Goal: Download file/media

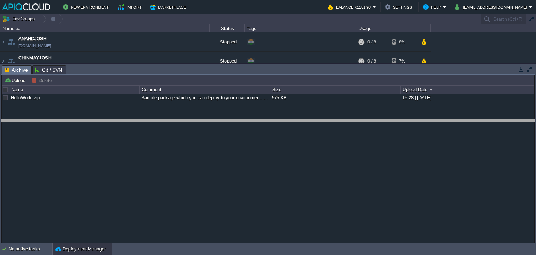
drag, startPoint x: 103, startPoint y: 68, endPoint x: 107, endPoint y: 107, distance: 39.3
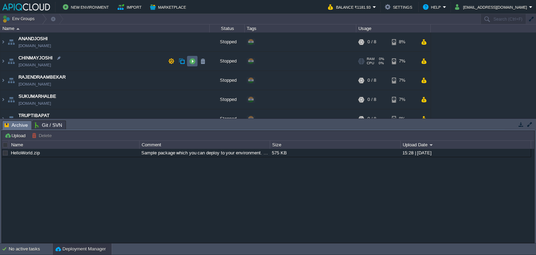
click at [192, 61] on button "button" at bounding box center [192, 61] width 6 height 6
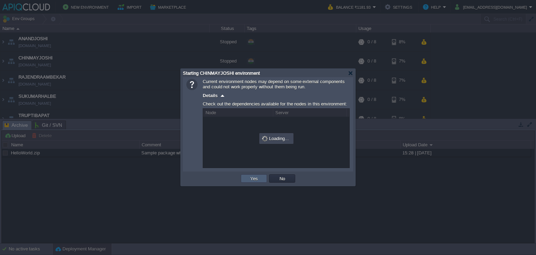
click at [260, 181] on td "Yes" at bounding box center [254, 178] width 26 height 8
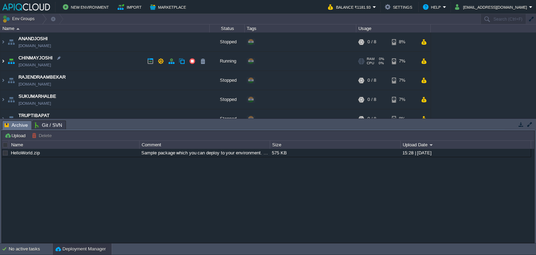
click at [5, 61] on img at bounding box center [3, 61] width 6 height 19
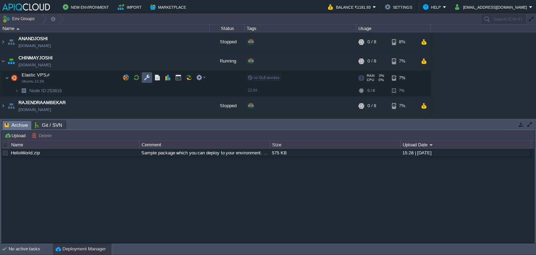
click at [146, 75] on button "button" at bounding box center [147, 77] width 6 height 6
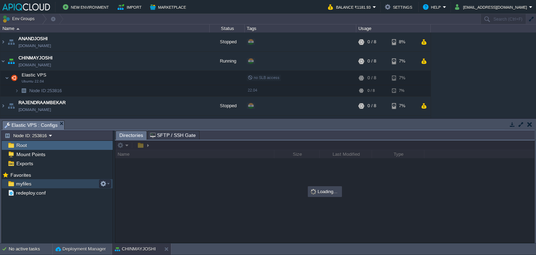
click at [20, 182] on span "myfiles" at bounding box center [24, 183] width 18 height 6
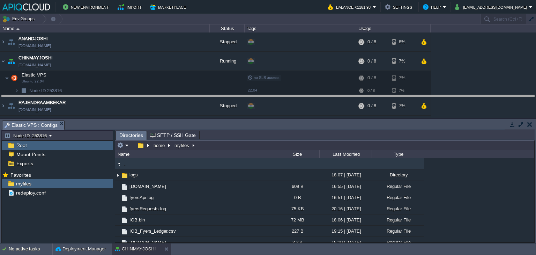
drag, startPoint x: 195, startPoint y: 122, endPoint x: 195, endPoint y: 96, distance: 25.5
click at [195, 96] on body "New Environment Import Marketplace Bonus ₹0.00 Upgrade Account Balance ₹1181.93…" at bounding box center [268, 127] width 536 height 255
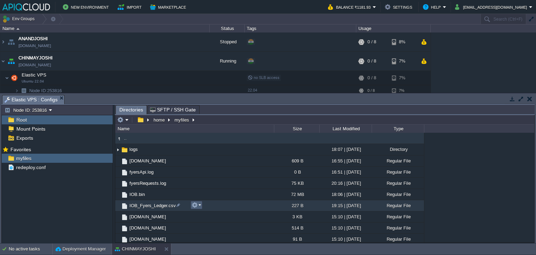
click at [195, 203] on button "button" at bounding box center [195, 205] width 6 height 6
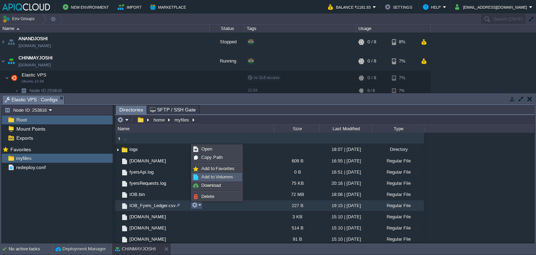
click at [215, 180] on link "Add to Volumes" at bounding box center [217, 177] width 50 height 8
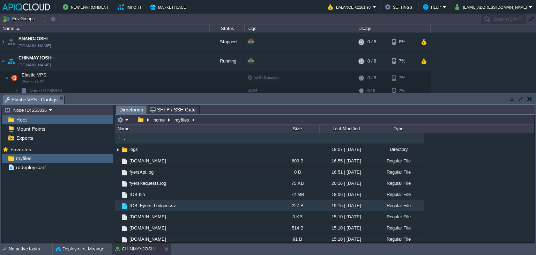
drag, startPoint x: 165, startPoint y: 203, endPoint x: 126, endPoint y: 205, distance: 39.1
click at [126, 205] on img at bounding box center [125, 206] width 8 height 8
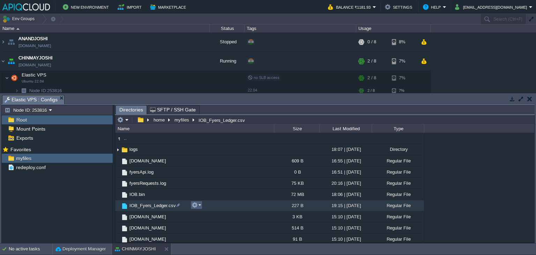
click at [199, 204] on em at bounding box center [196, 205] width 9 height 6
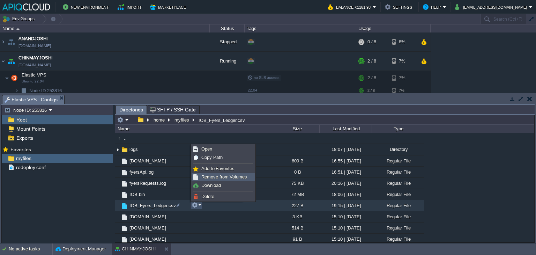
click at [231, 178] on span "Remove from Volumes" at bounding box center [224, 176] width 46 height 5
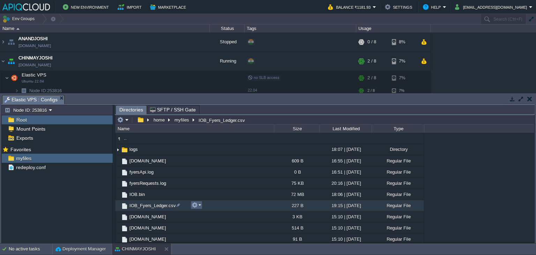
click at [201, 204] on em at bounding box center [196, 205] width 9 height 6
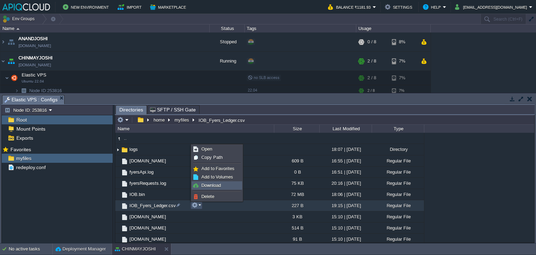
click at [216, 185] on span "Download" at bounding box center [211, 184] width 20 height 5
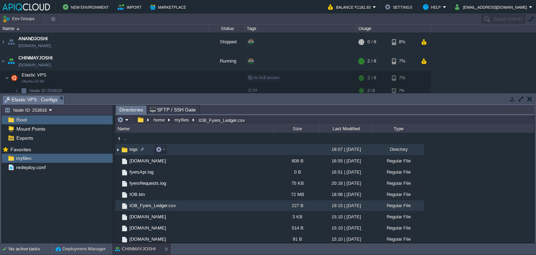
click at [116, 150] on img at bounding box center [118, 149] width 6 height 11
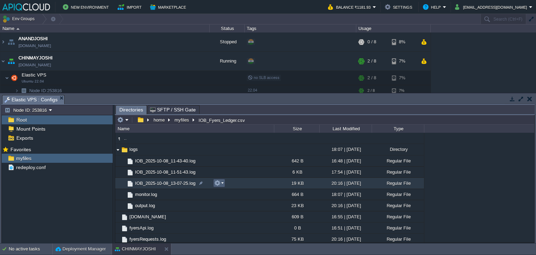
click at [221, 183] on em at bounding box center [218, 183] width 9 height 6
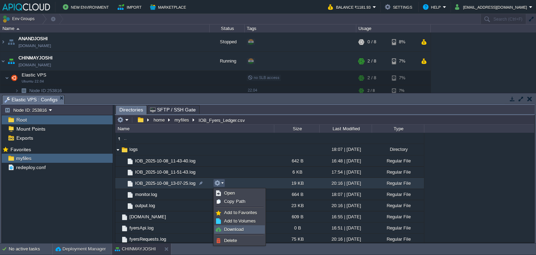
click at [238, 229] on span "Download" at bounding box center [234, 228] width 20 height 5
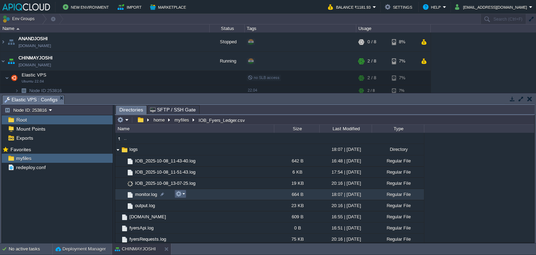
click at [180, 194] on button "button" at bounding box center [179, 194] width 6 height 6
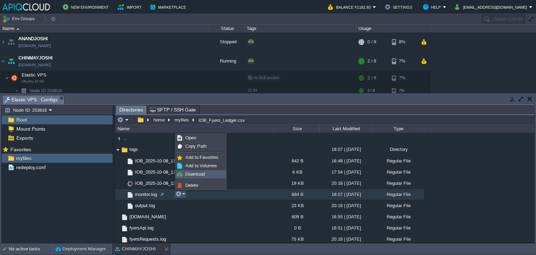
click at [193, 171] on link "Download" at bounding box center [201, 174] width 50 height 8
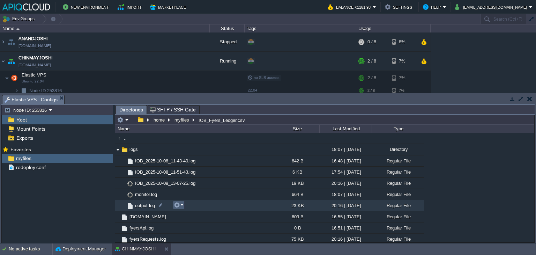
click at [180, 204] on em at bounding box center [178, 205] width 9 height 6
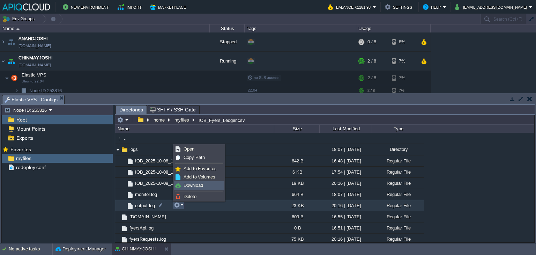
click at [194, 183] on span "Download" at bounding box center [194, 184] width 20 height 5
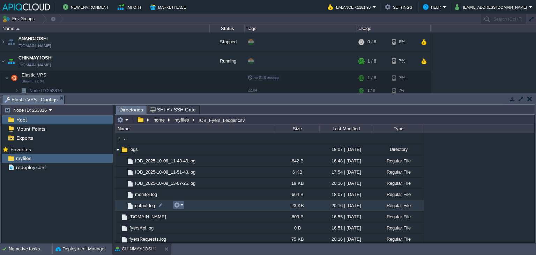
click at [180, 206] on em at bounding box center [178, 205] width 9 height 6
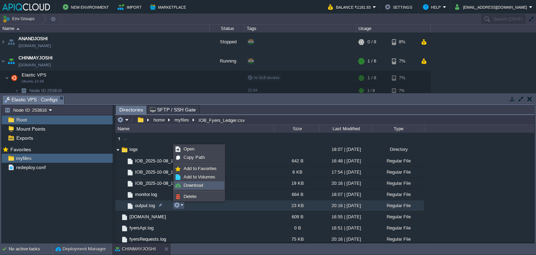
click at [196, 185] on span "Download" at bounding box center [194, 184] width 20 height 5
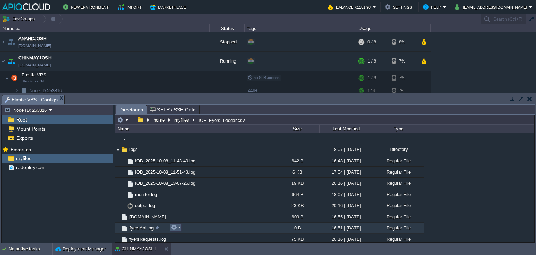
click at [179, 226] on em at bounding box center [175, 227] width 9 height 6
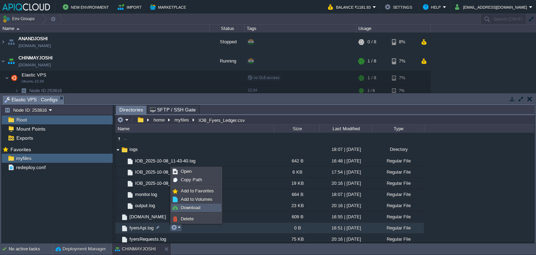
click at [195, 208] on span "Download" at bounding box center [191, 207] width 20 height 5
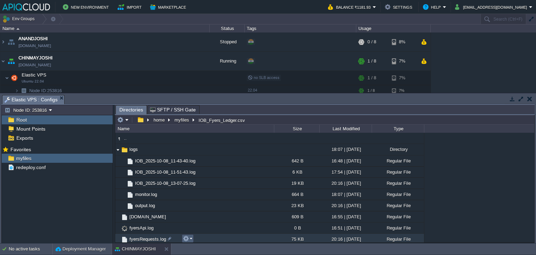
click at [190, 237] on em at bounding box center [187, 238] width 9 height 6
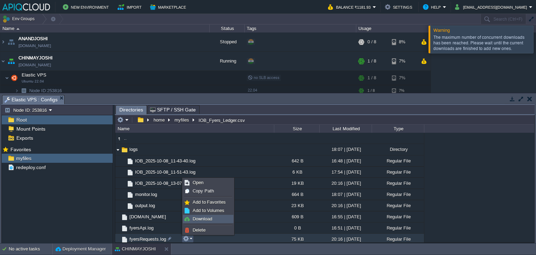
click at [206, 217] on span "Download" at bounding box center [203, 218] width 20 height 5
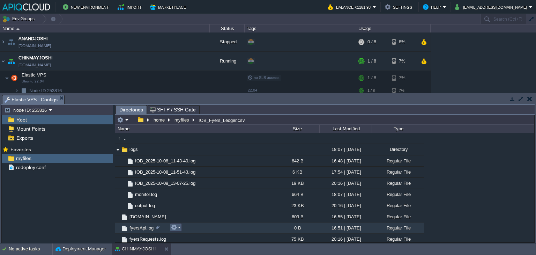
click at [178, 228] on em at bounding box center [175, 227] width 9 height 6
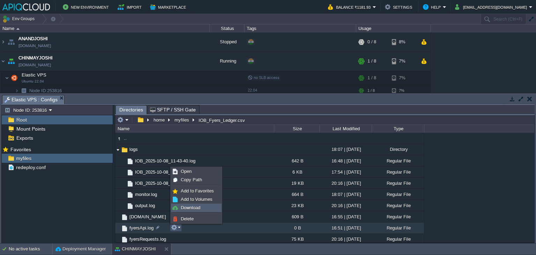
click at [193, 204] on link "Download" at bounding box center [196, 208] width 50 height 8
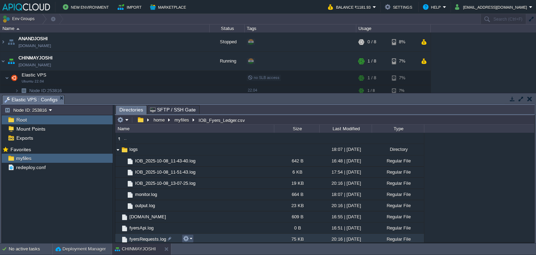
click at [187, 236] on button "button" at bounding box center [186, 238] width 6 height 6
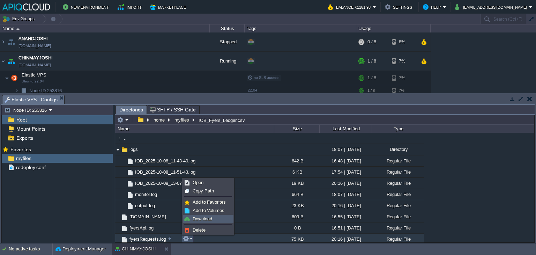
click at [209, 217] on span "Download" at bounding box center [203, 218] width 20 height 5
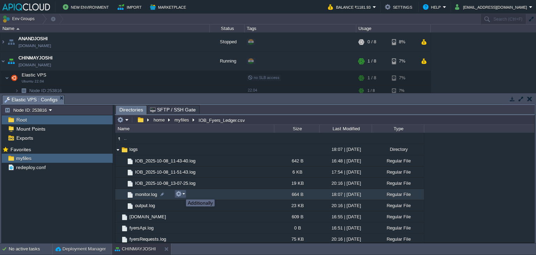
click at [181, 193] on button "button" at bounding box center [179, 194] width 6 height 6
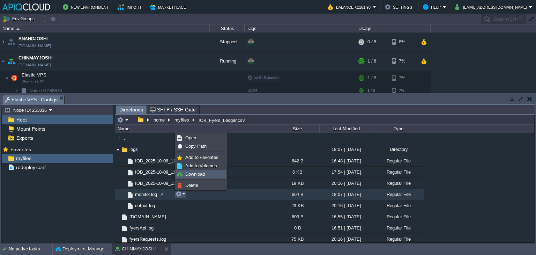
click at [200, 173] on span "Download" at bounding box center [195, 173] width 20 height 5
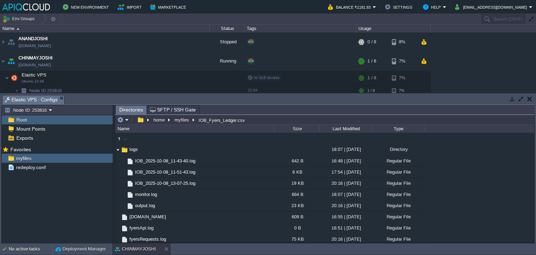
click at [528, 100] on button "button" at bounding box center [529, 99] width 5 height 6
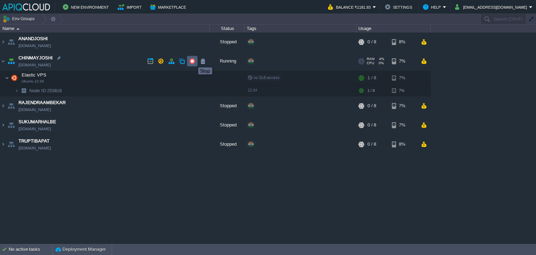
click at [193, 61] on button "button" at bounding box center [192, 61] width 6 height 6
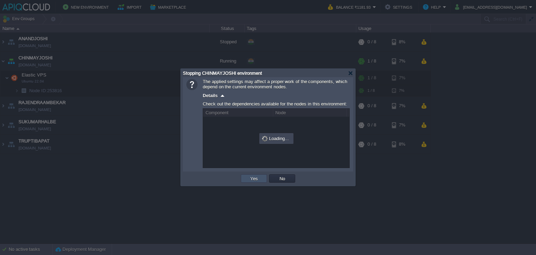
click at [257, 177] on button "Yes" at bounding box center [254, 178] width 12 height 6
